Goal: Communication & Community: Answer question/provide support

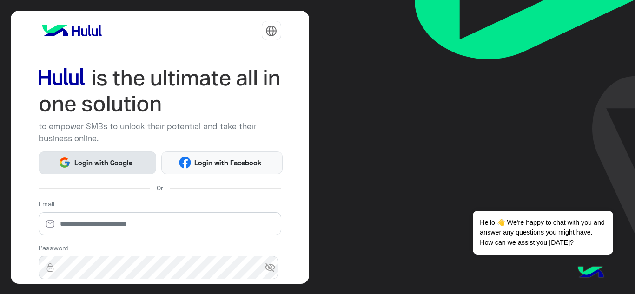
click at [132, 160] on span "Login with Google" at bounding box center [103, 162] width 65 height 11
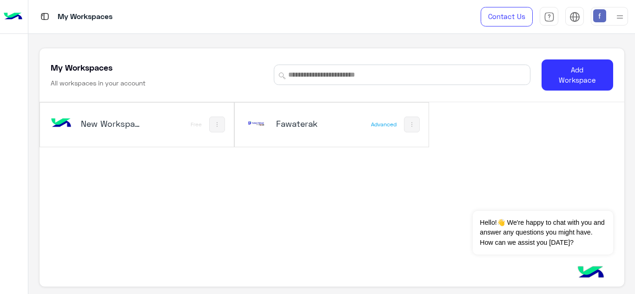
click at [289, 128] on h5 "Fawaterak" at bounding box center [308, 123] width 64 height 11
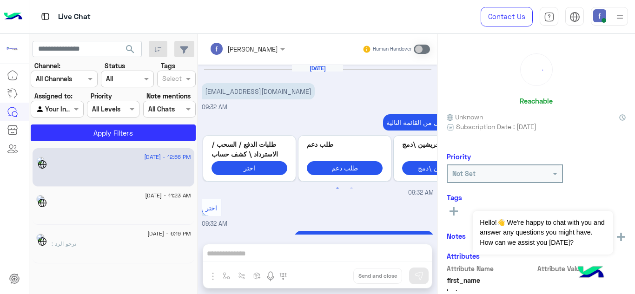
scroll to position [186, 0]
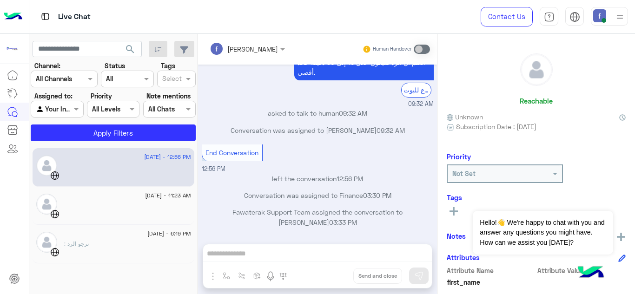
click at [302, 256] on div "fady mohamed Human Handover Aug 19, 2025 Cova.accessories@gmail.com 09:32 AM اخ…" at bounding box center [317, 166] width 239 height 264
click at [111, 217] on div at bounding box center [127, 209] width 127 height 16
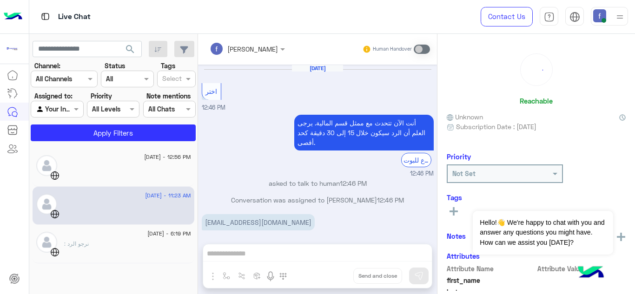
scroll to position [243, 0]
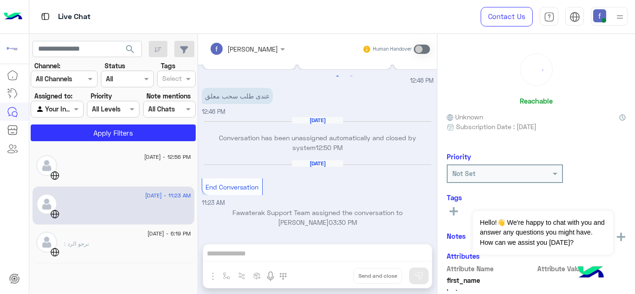
click at [237, 252] on div "fady mohamed Human Handover Aug 4, 2025 اختر 12:46 PM أنت الآن تتحدث مع ممثل قس…" at bounding box center [317, 166] width 239 height 264
click at [141, 228] on div "19 June - 6:19 PM : نرجو الرد" at bounding box center [114, 244] width 162 height 39
